Goal: Task Accomplishment & Management: Use online tool/utility

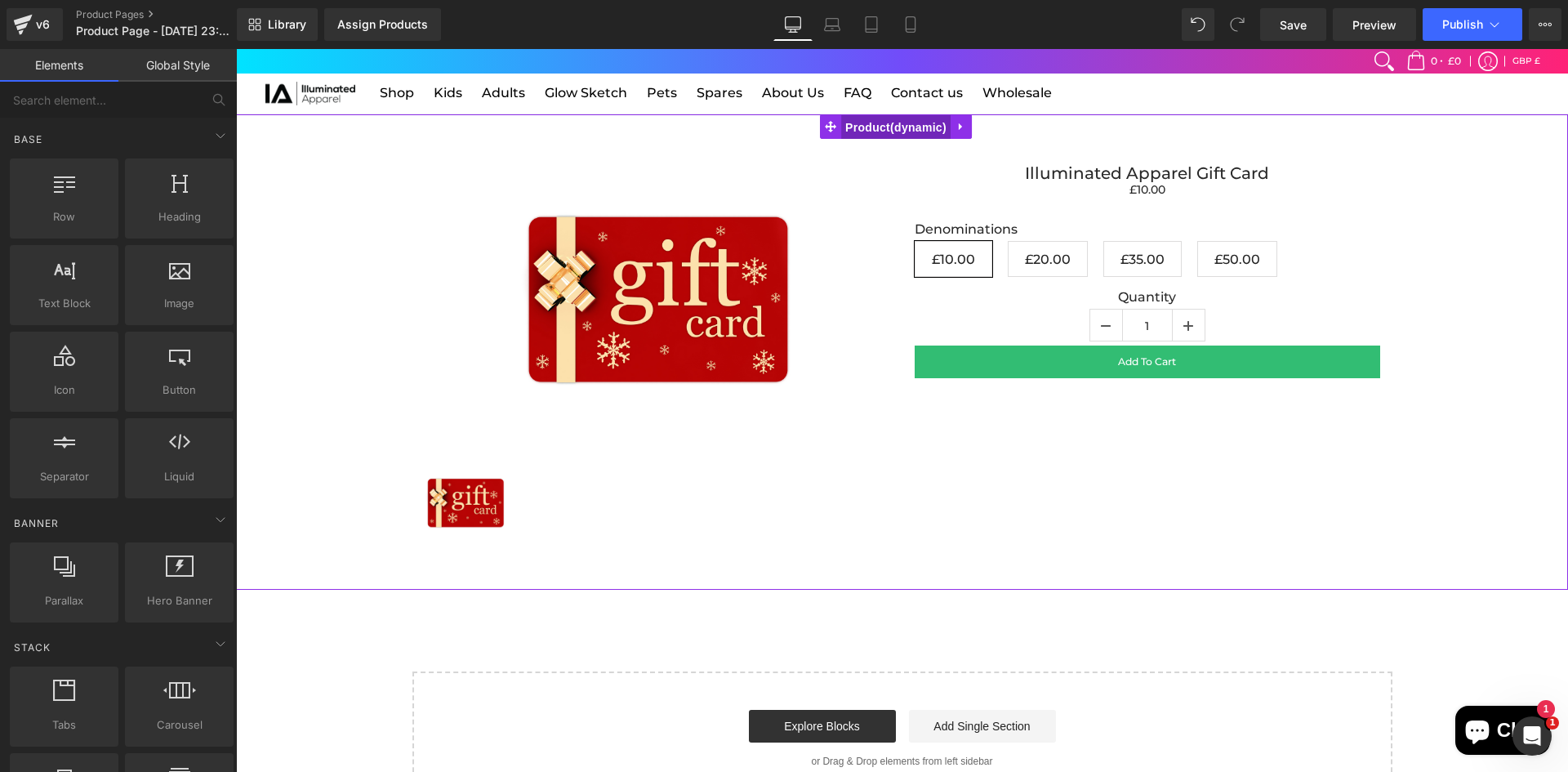
click at [881, 125] on span "Product" at bounding box center [896, 127] width 109 height 25
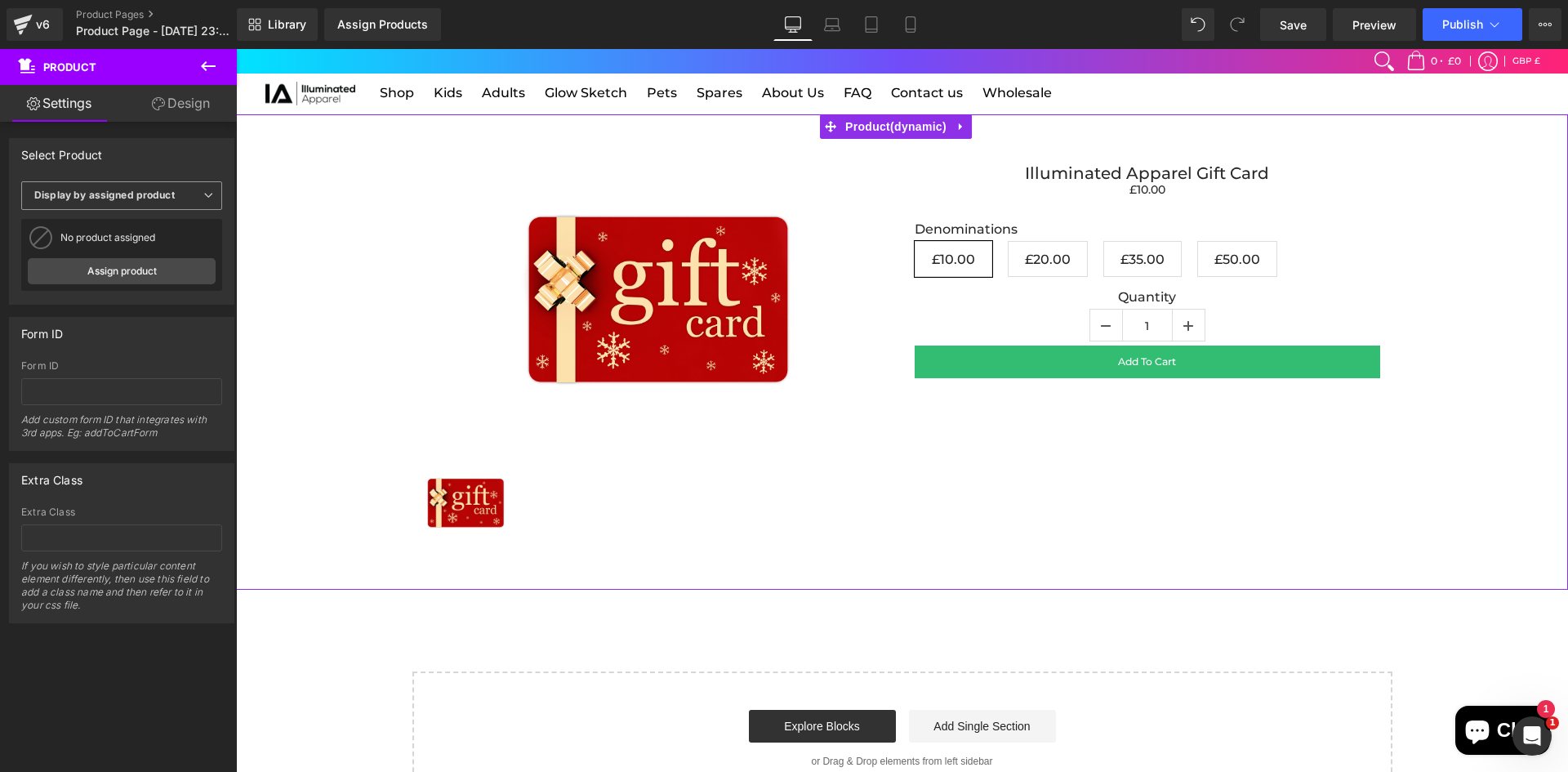
click at [162, 186] on span "Display by assigned product" at bounding box center [121, 196] width 201 height 29
click at [129, 245] on li "Select manually" at bounding box center [118, 246] width 194 height 25
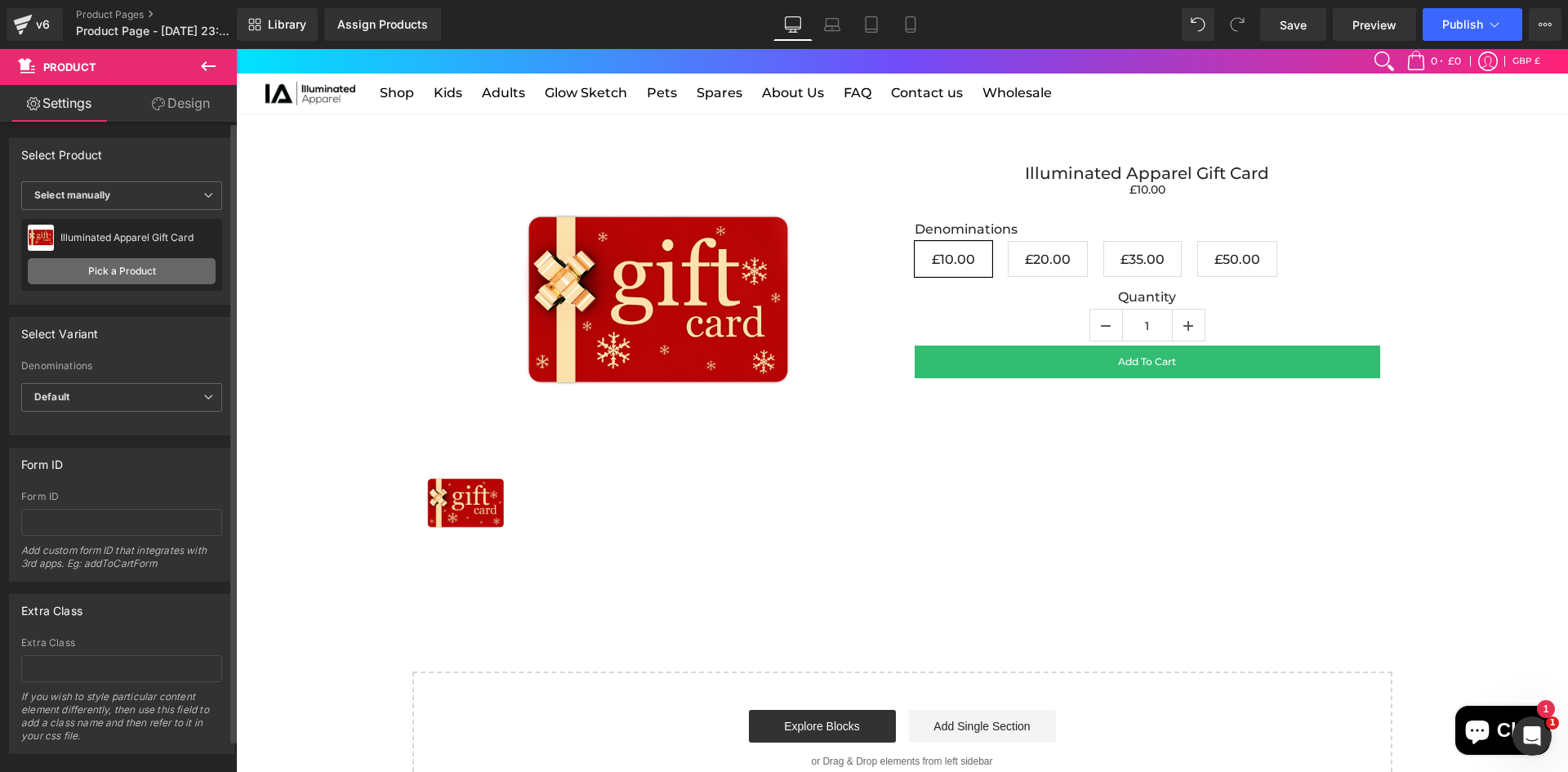
click at [147, 268] on link "Pick a Product" at bounding box center [122, 271] width 188 height 26
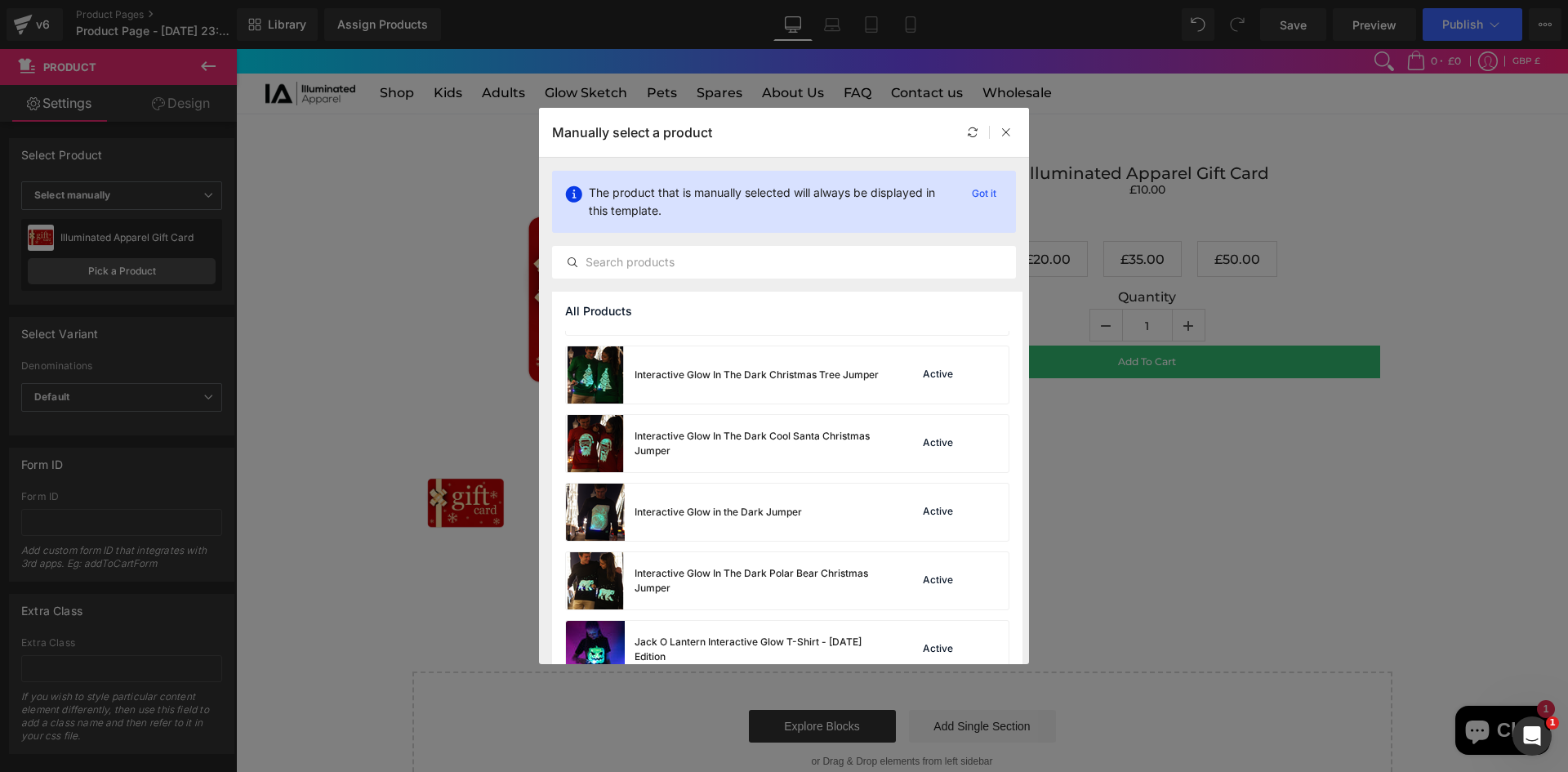
scroll to position [1520, 0]
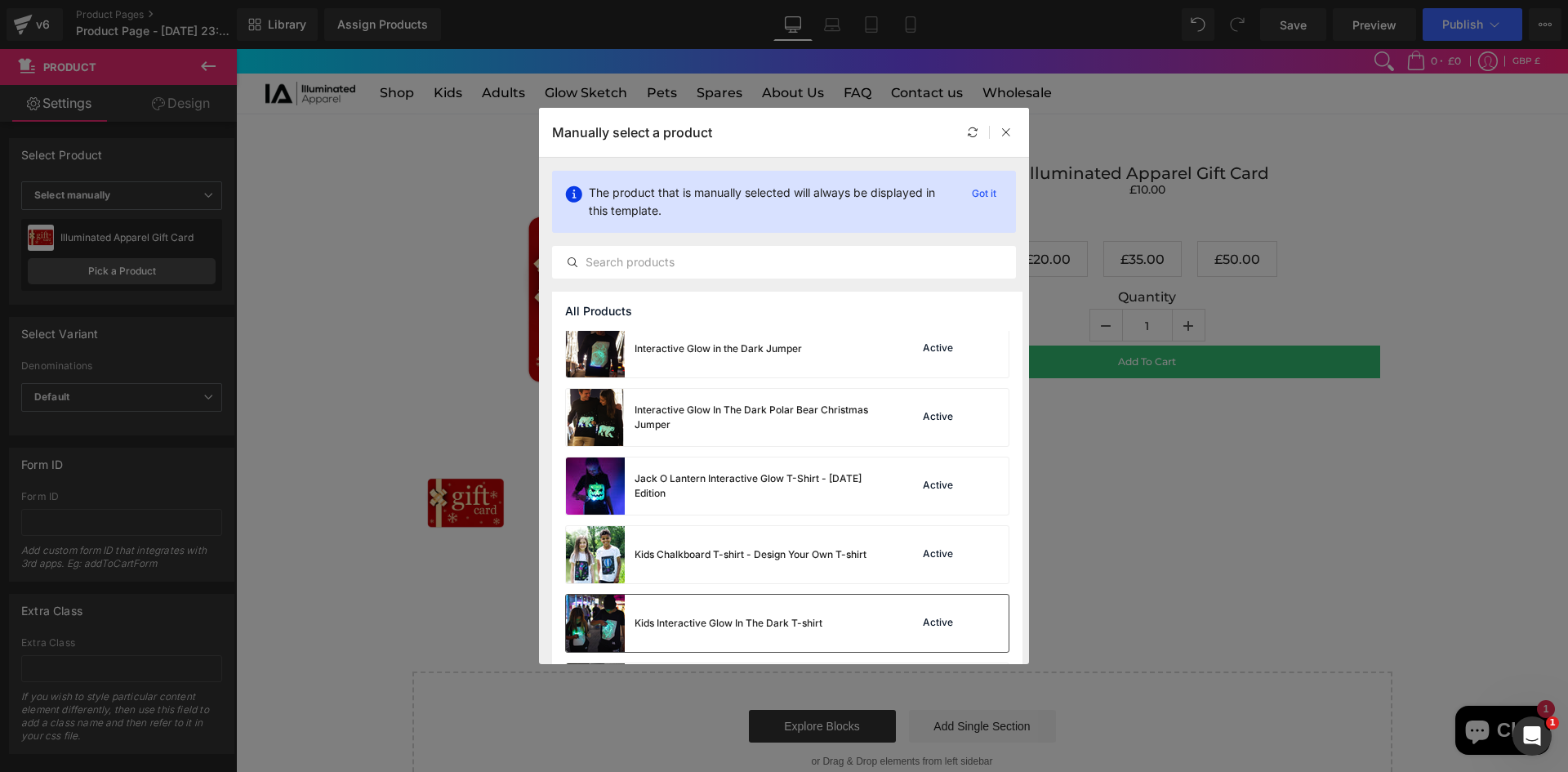
click at [800, 621] on div "Kids Interactive Glow In The Dark T-shirt" at bounding box center [729, 623] width 188 height 14
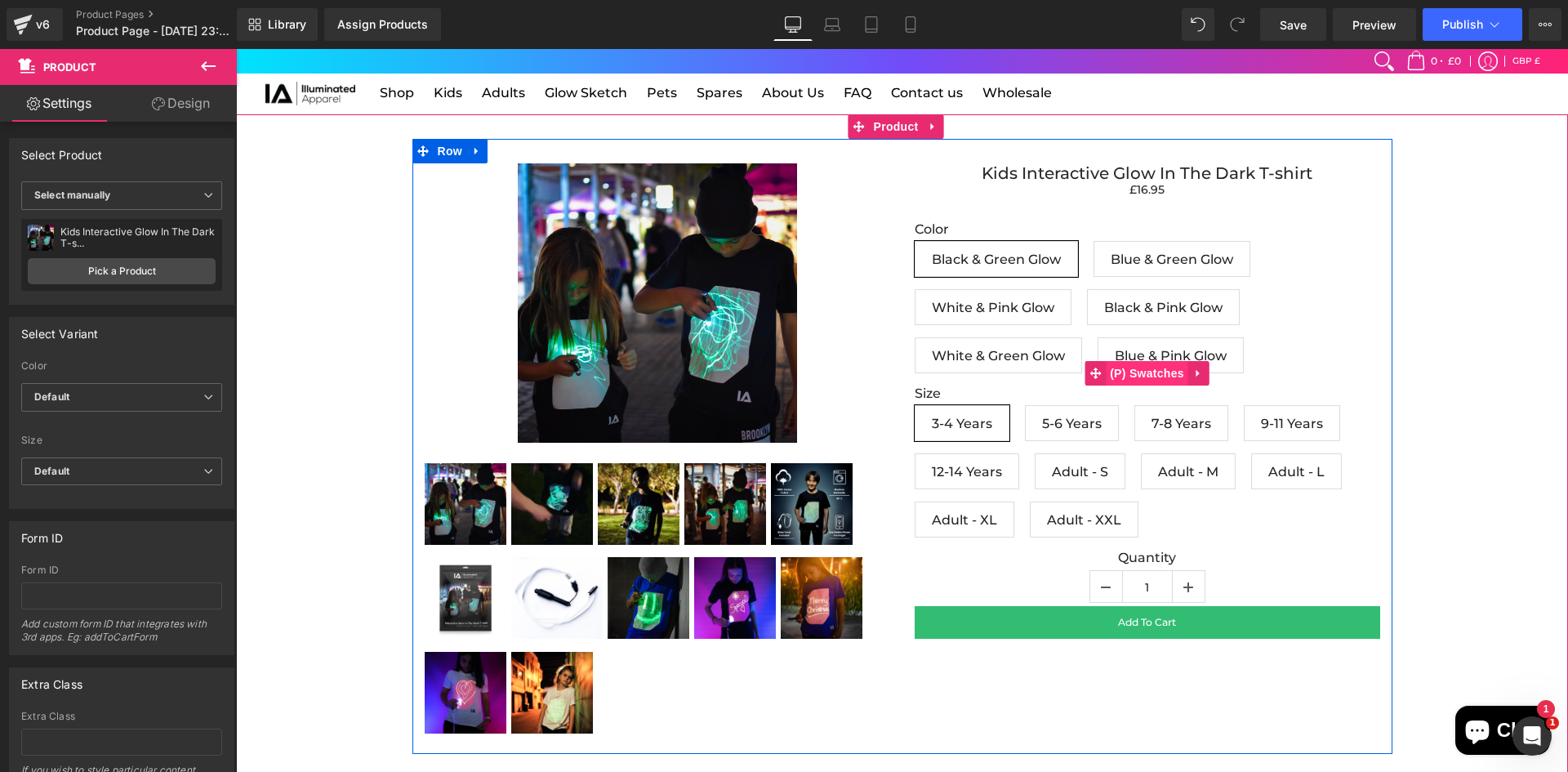
click at [1120, 368] on span "(P) Swatches" at bounding box center [1147, 373] width 82 height 25
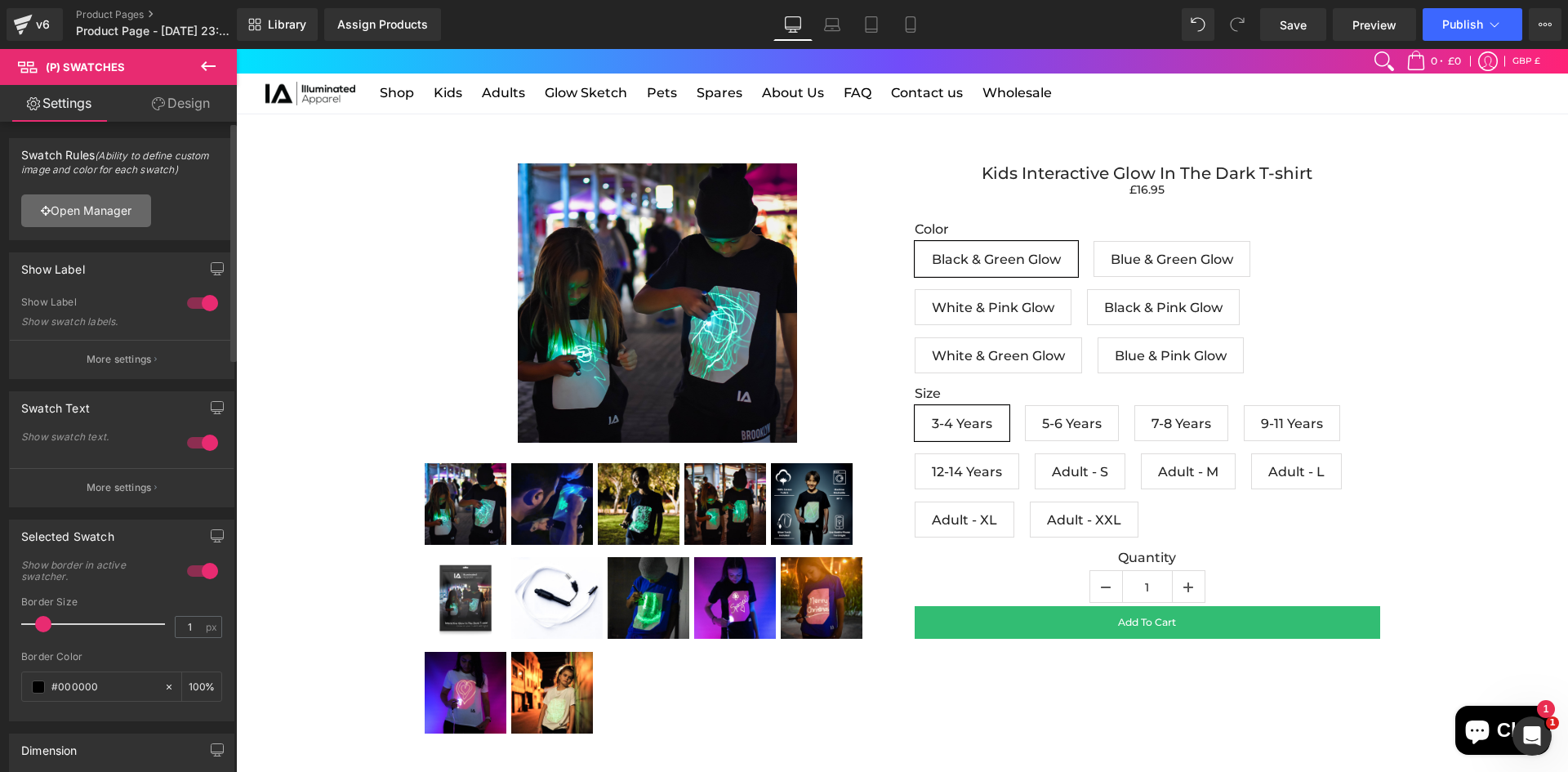
click at [98, 219] on link "Open Manager" at bounding box center [86, 210] width 130 height 33
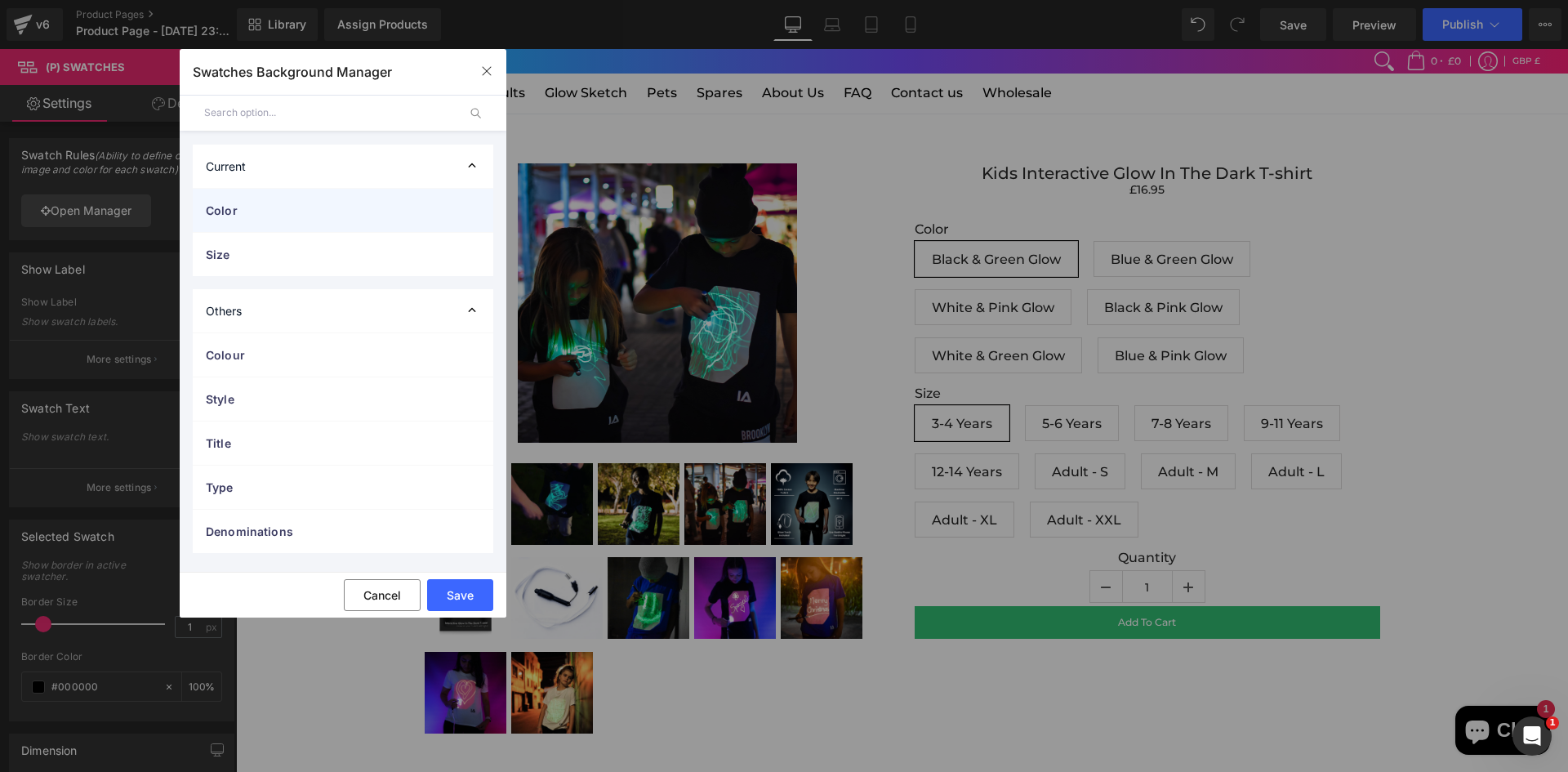
click at [264, 211] on span "Color" at bounding box center [326, 210] width 242 height 17
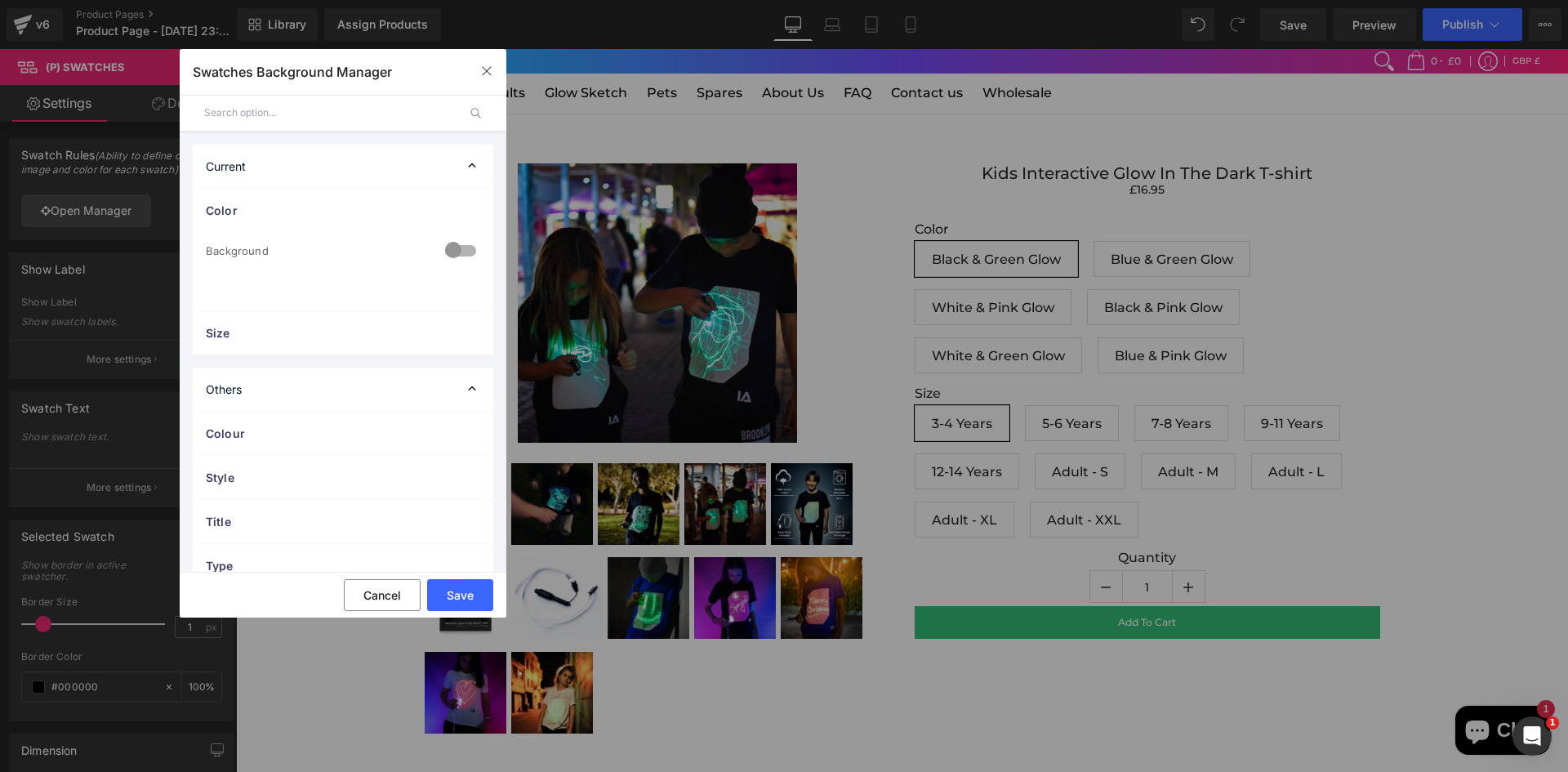
click at [458, 249] on div at bounding box center [460, 253] width 39 height 32
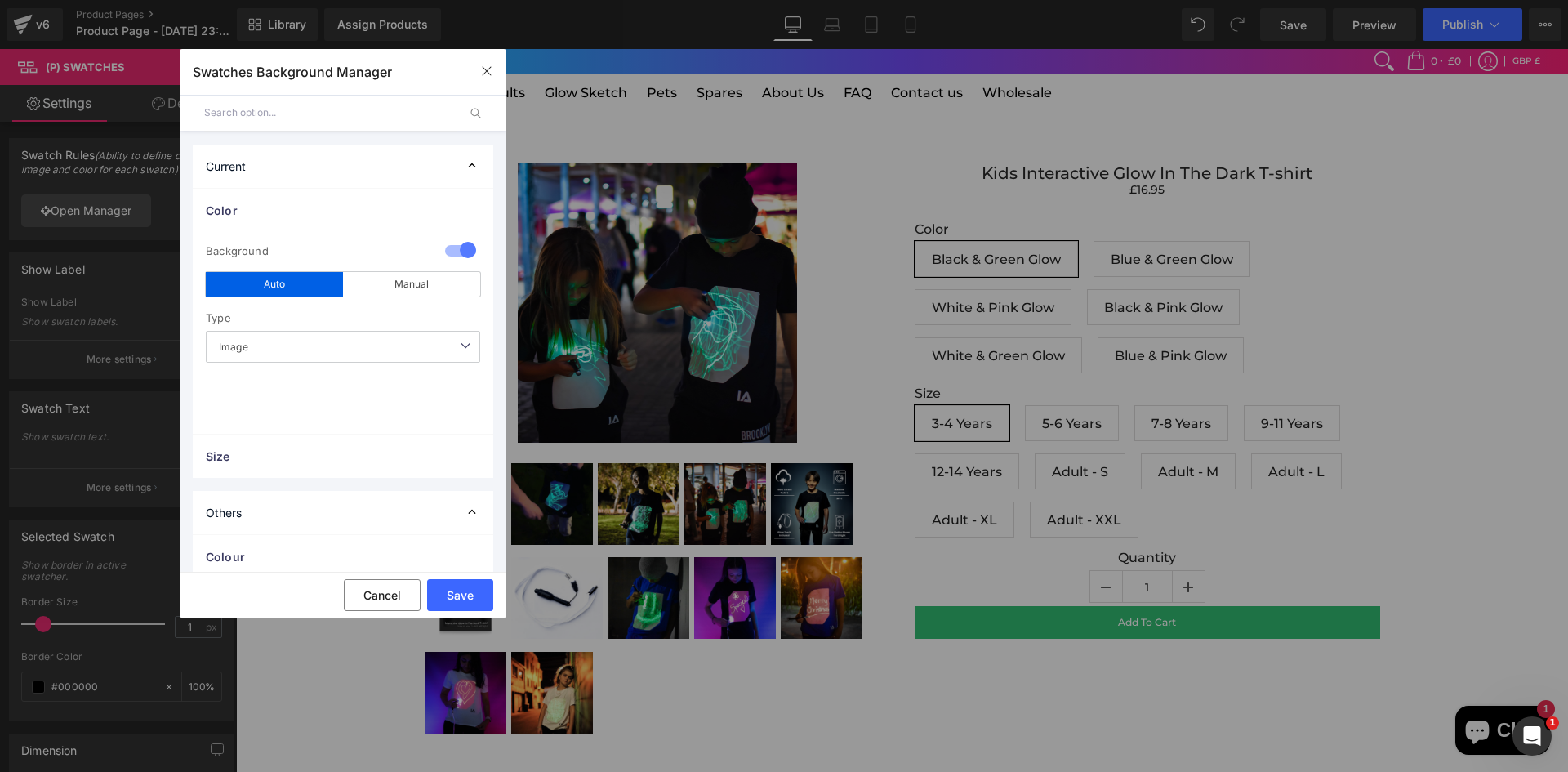
click at [296, 339] on span "Image" at bounding box center [343, 347] width 275 height 32
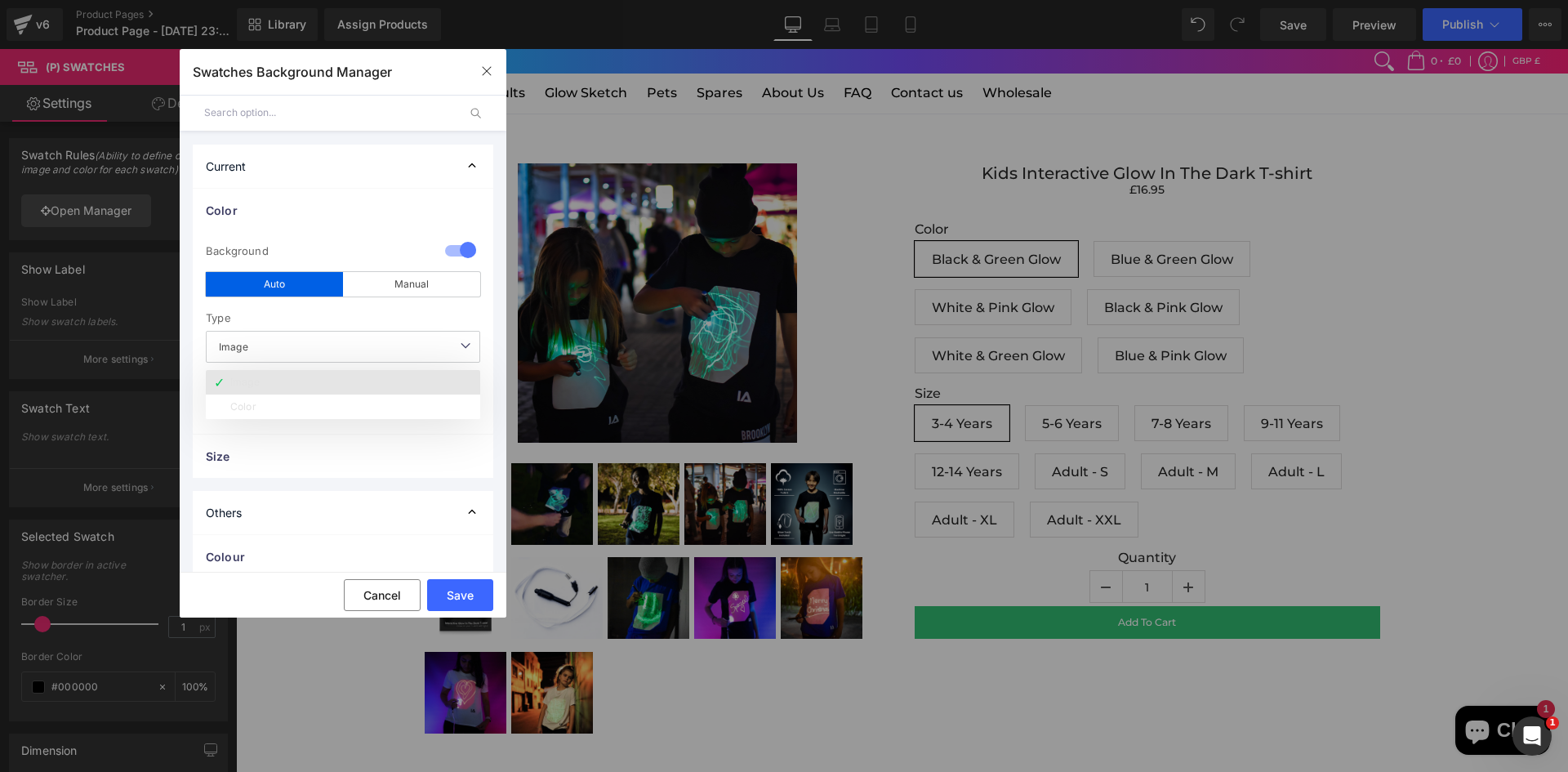
click at [278, 377] on li "Image" at bounding box center [343, 382] width 275 height 25
